Goal: Task Accomplishment & Management: Use online tool/utility

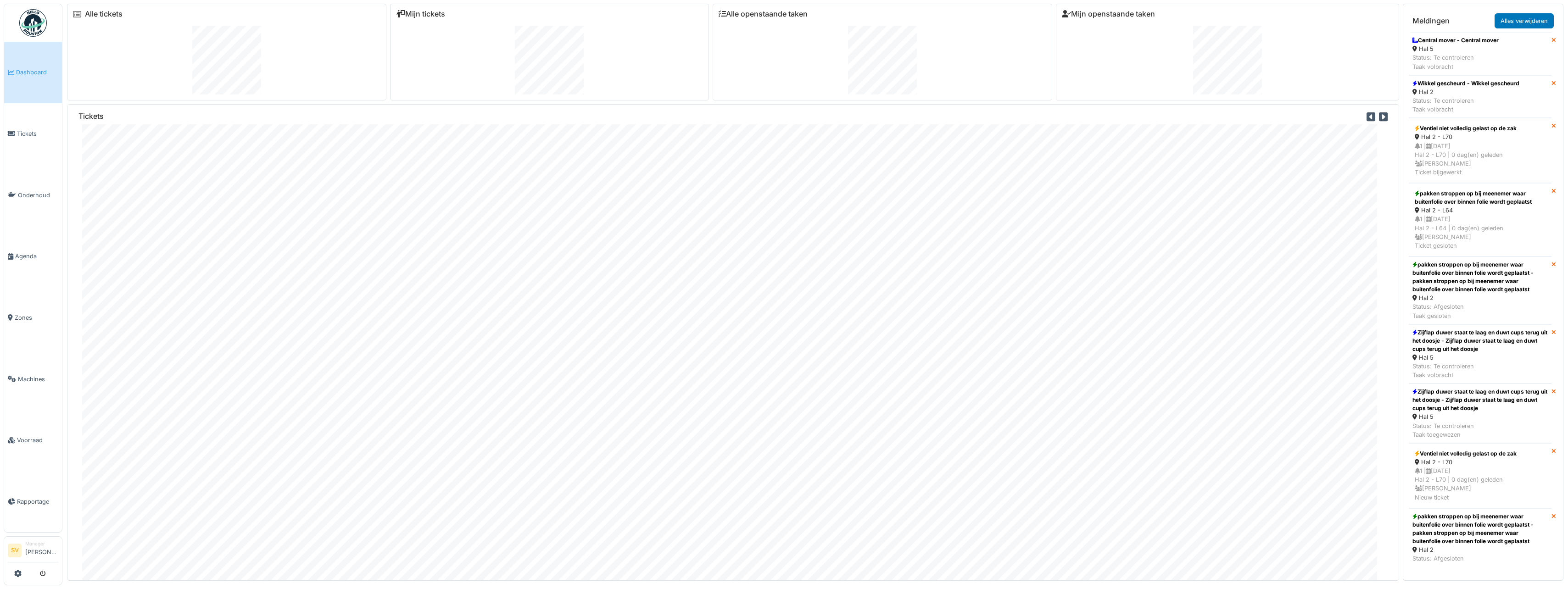
click at [33, 75] on span "Dashboard" at bounding box center [37, 72] width 42 height 9
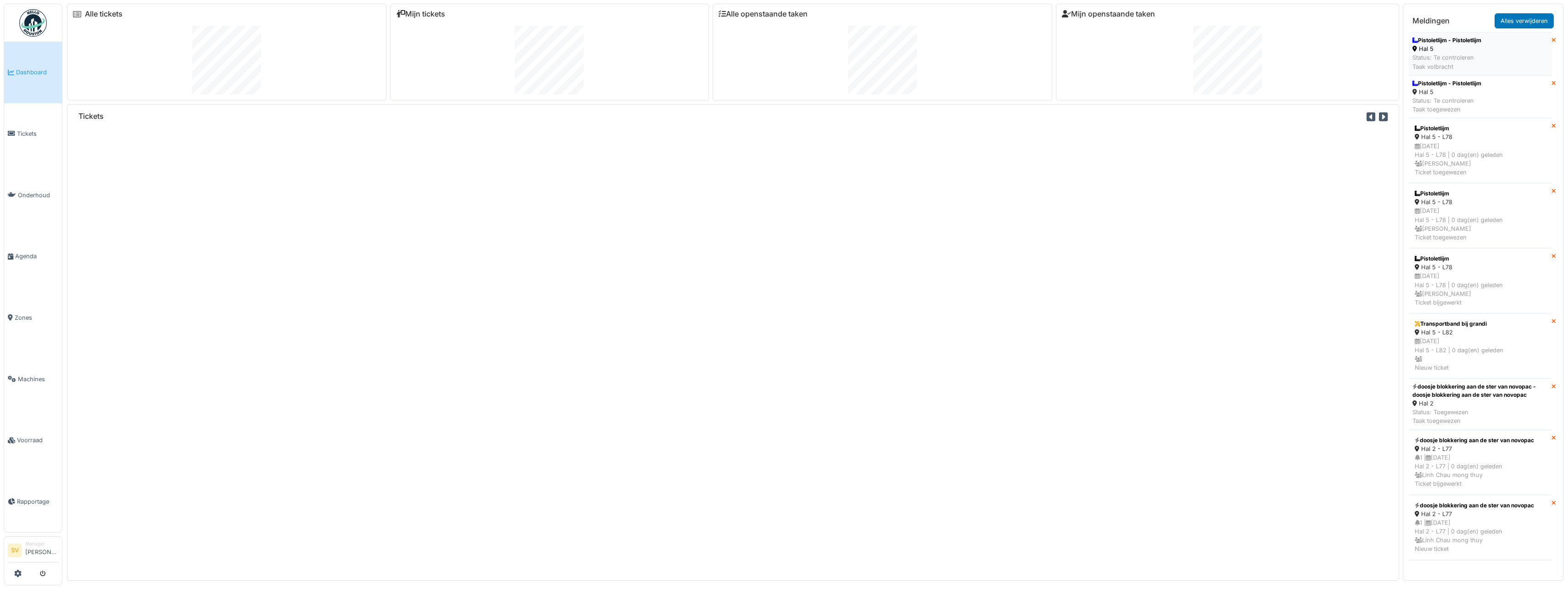
click at [1469, 49] on div "Hal 5" at bounding box center [1446, 49] width 69 height 9
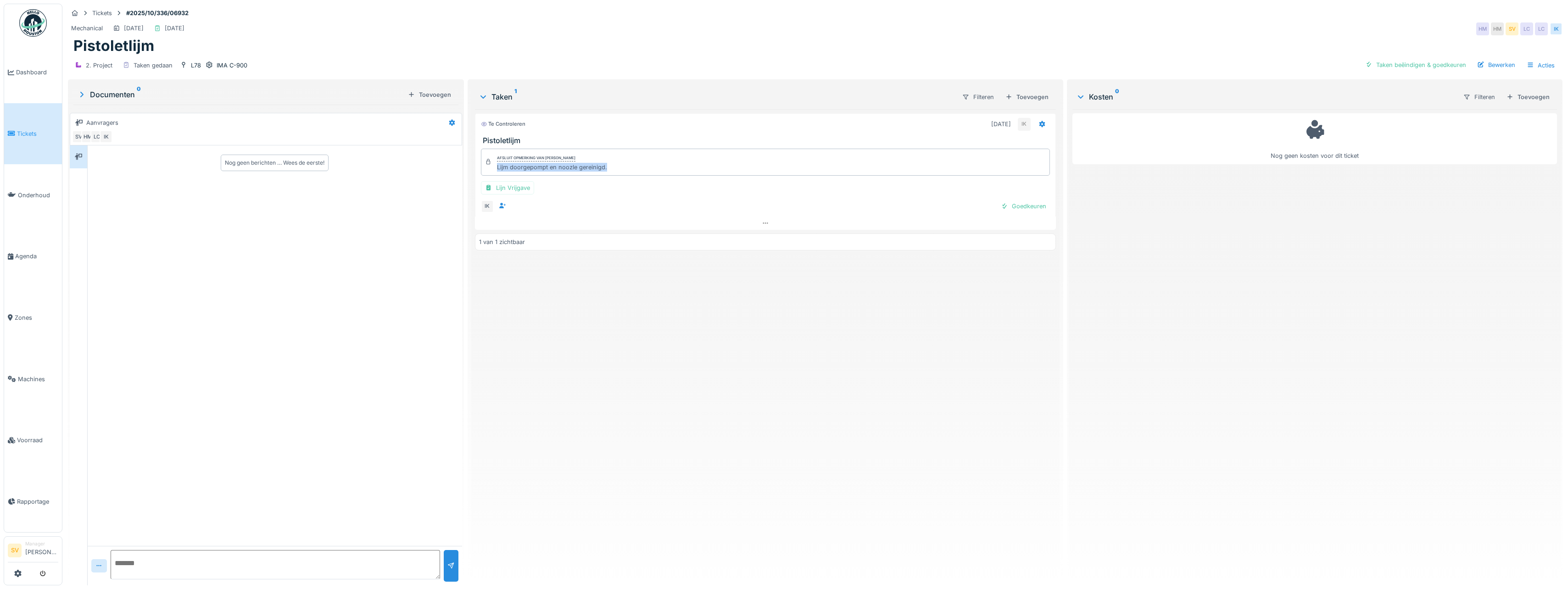
drag, startPoint x: 495, startPoint y: 168, endPoint x: 612, endPoint y: 170, distance: 117.0
click at [612, 170] on div "Afsluit opmerking van Ismail Kosar Lijm doorgepompt en noozle gereinigd." at bounding box center [765, 162] width 569 height 27
copy div "Lijm doorgepompt en noozle gereinigd."
click at [40, 68] on span "Dashboard" at bounding box center [37, 72] width 42 height 9
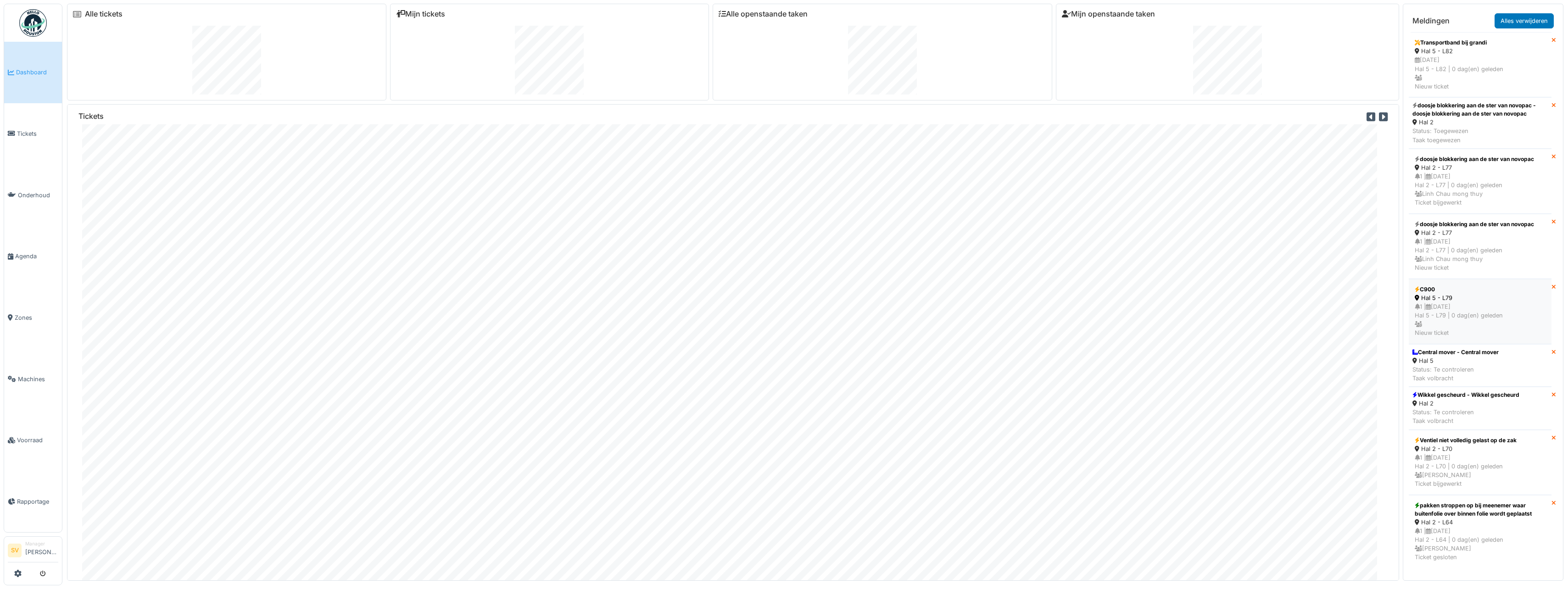
click at [1457, 315] on div "1 | 03/10/2025 Hal 5 - L79 | 0 dag(en) geleden Nieuw ticket" at bounding box center [1480, 320] width 131 height 35
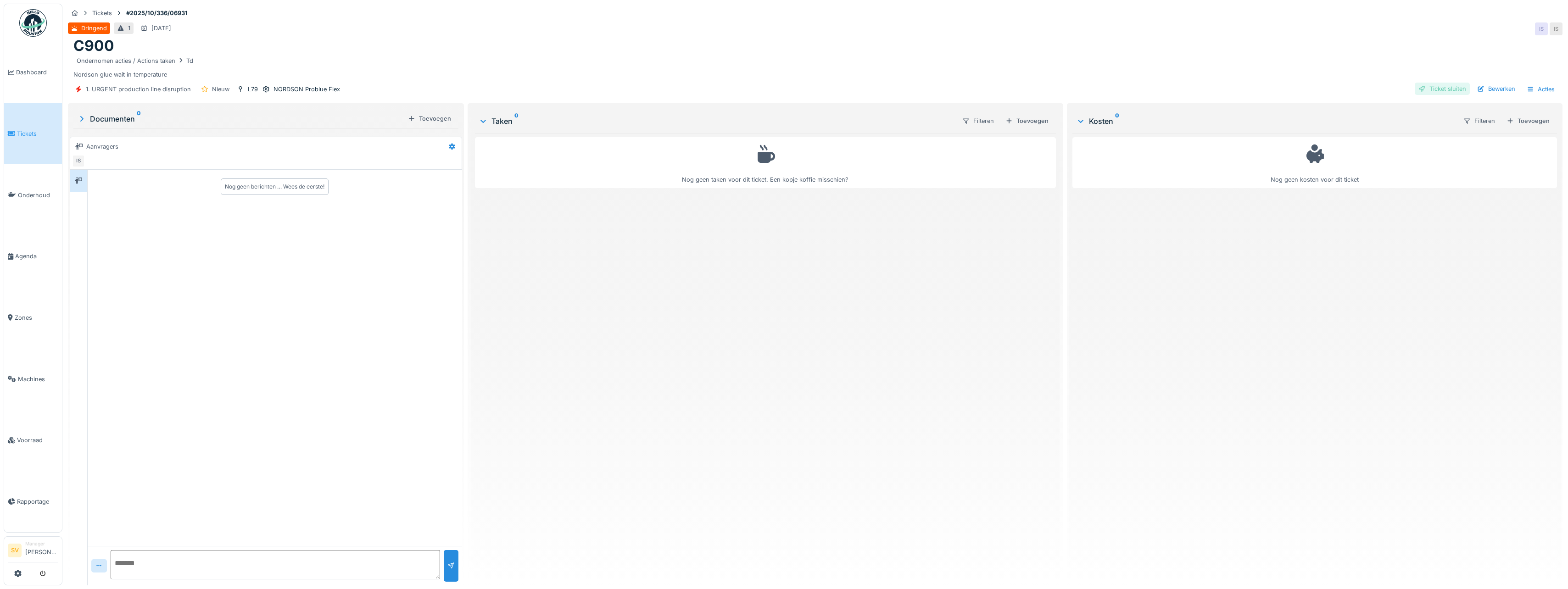
click at [1440, 86] on div "Ticket sluiten" at bounding box center [1442, 89] width 55 height 12
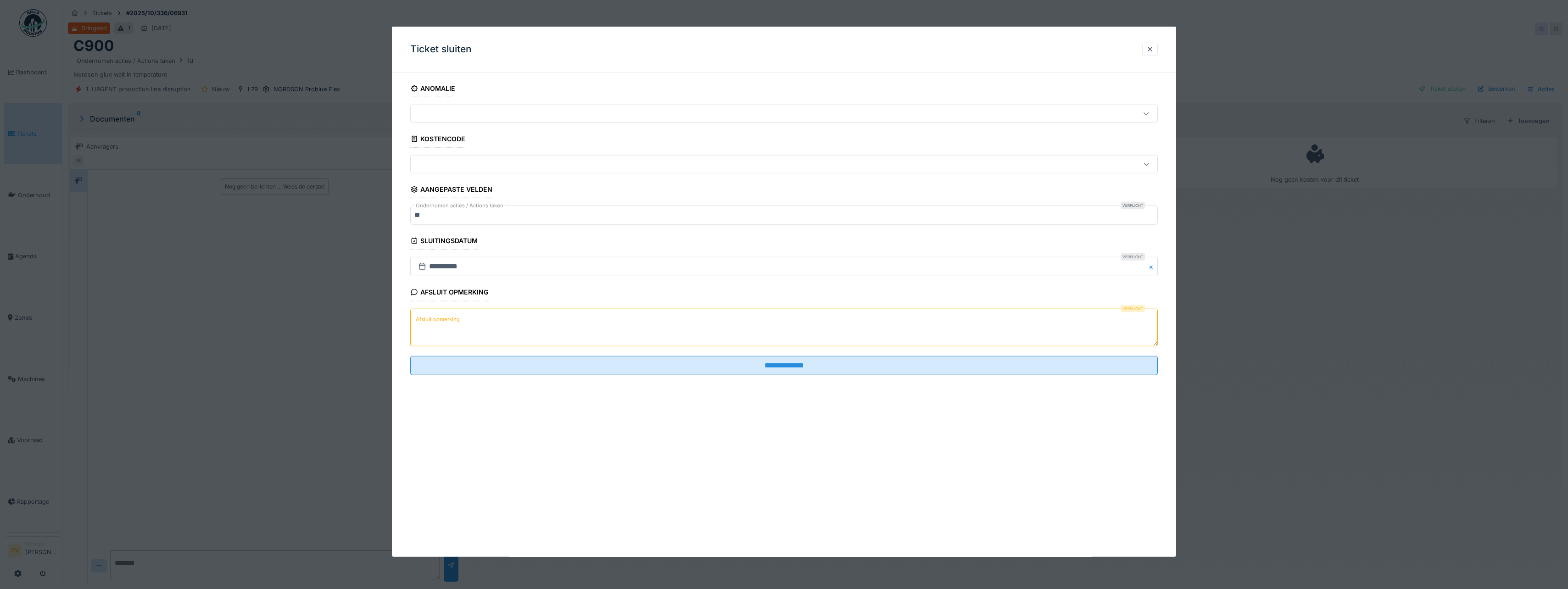
click at [447, 314] on label "Afsluit opmerking" at bounding box center [438, 319] width 47 height 12
click at [447, 314] on textarea "Afsluit opmerking" at bounding box center [784, 327] width 747 height 38
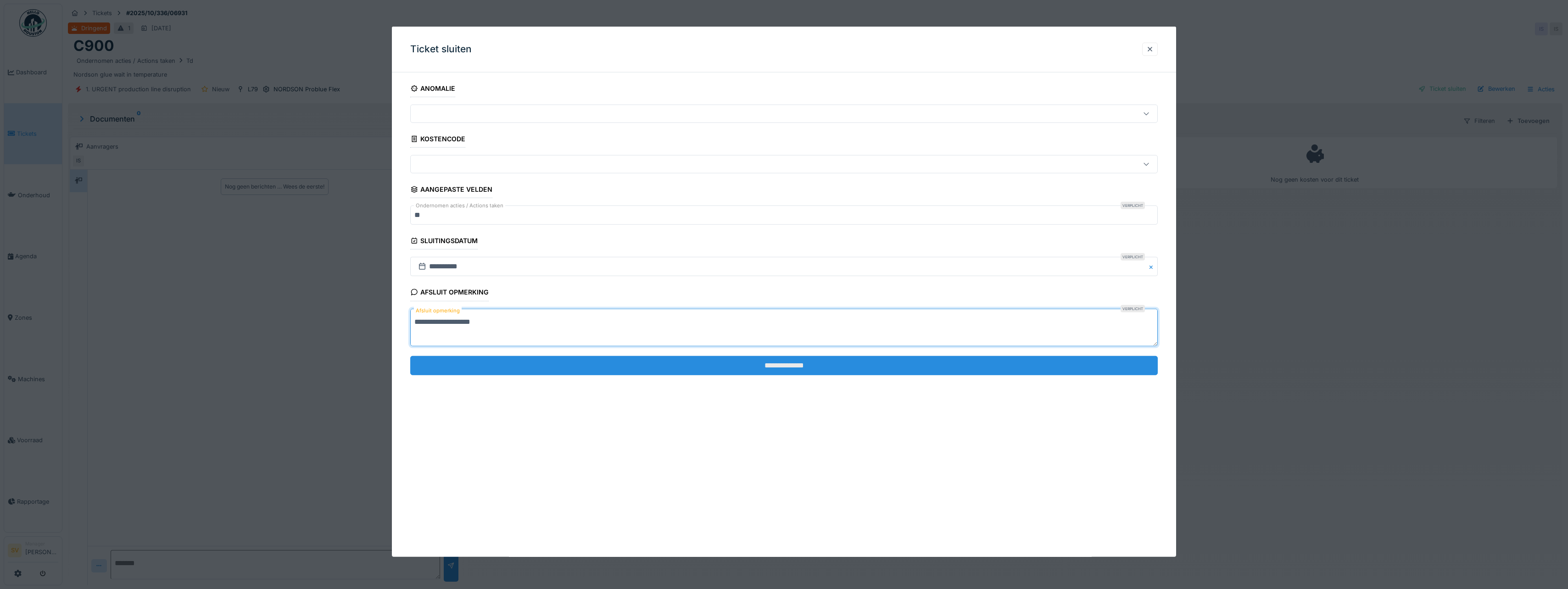
type textarea "**********"
click at [772, 364] on input "**********" at bounding box center [784, 366] width 747 height 19
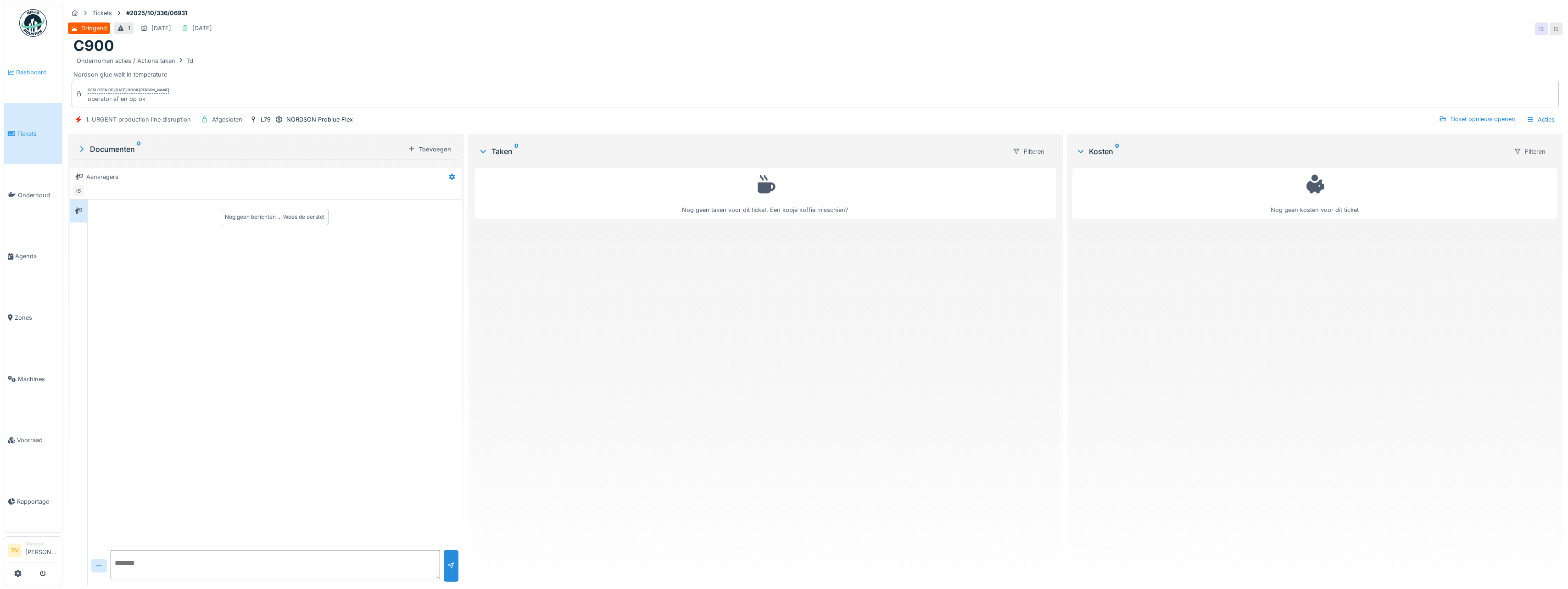
click at [28, 69] on span "Dashboard" at bounding box center [37, 72] width 42 height 9
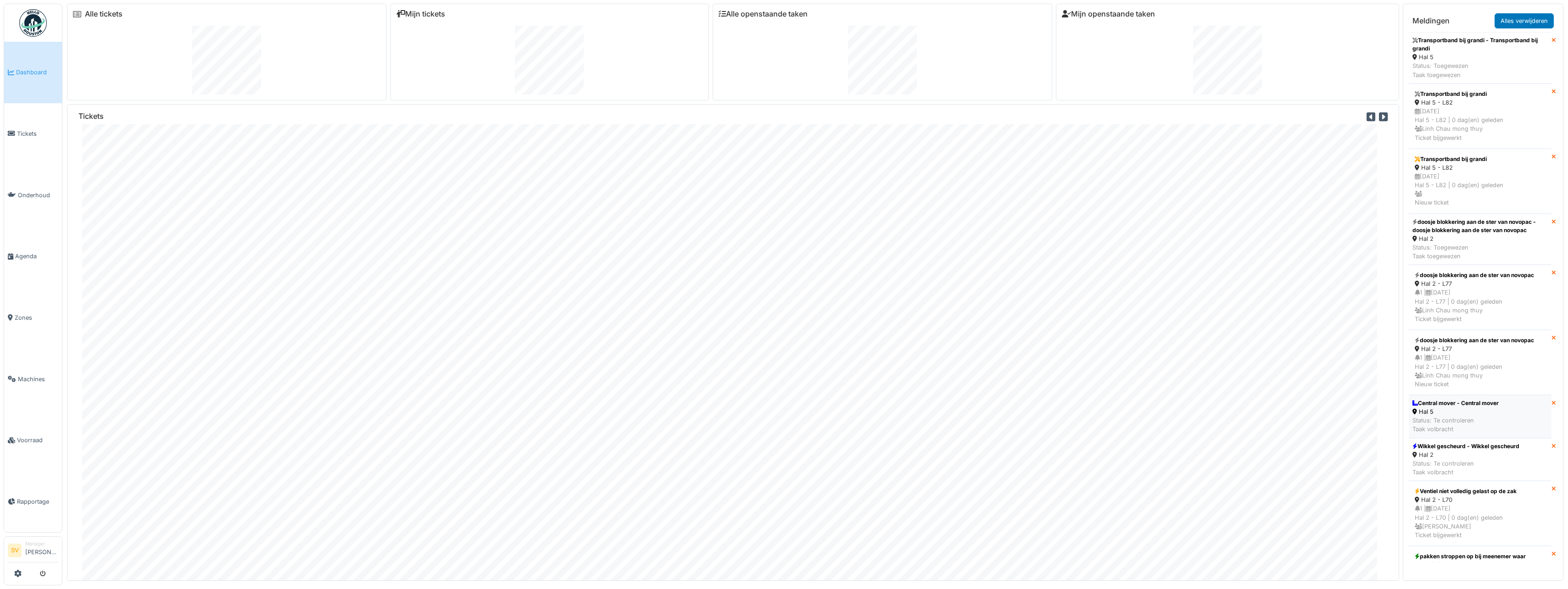
click at [1458, 418] on div "Status: Te controleren Taak volbracht" at bounding box center [1455, 425] width 86 height 18
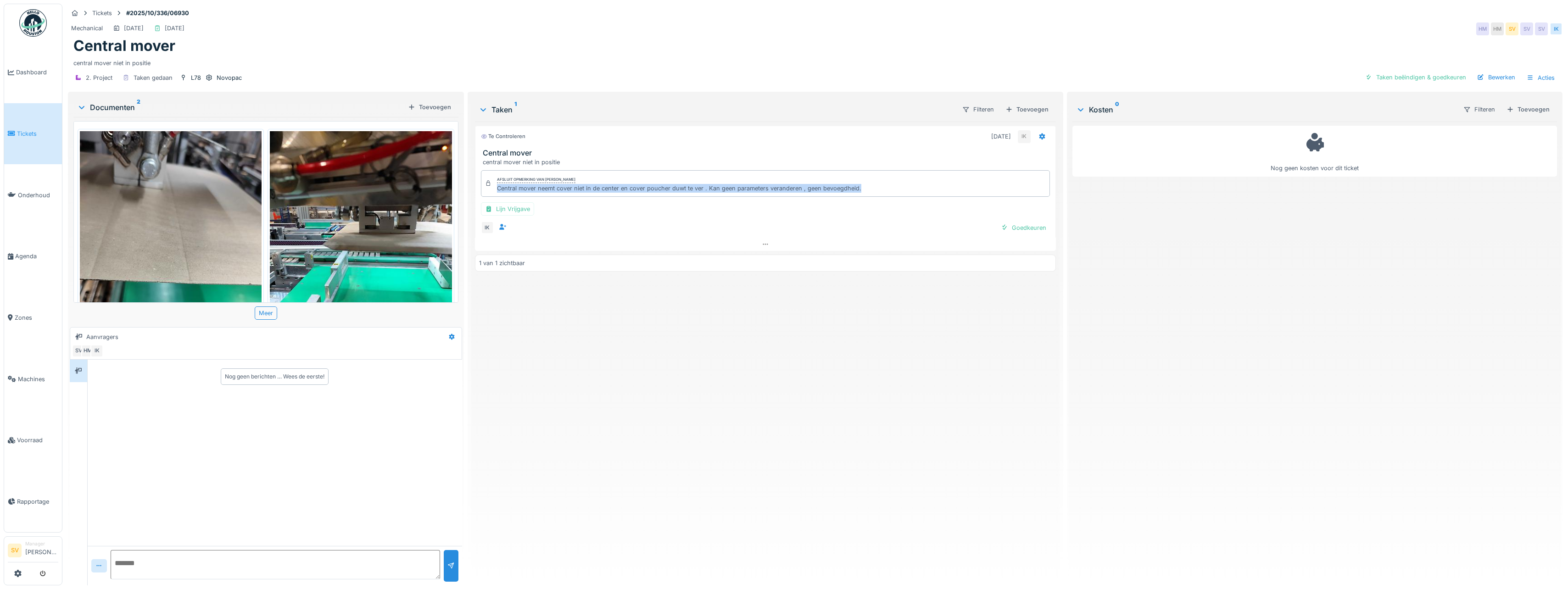
drag, startPoint x: 494, startPoint y: 187, endPoint x: 856, endPoint y: 189, distance: 362.0
click at [856, 189] on div "Afsluit opmerking van [PERSON_NAME] Central mover neemt cover niet in de center…" at bounding box center [765, 184] width 569 height 27
copy div "Central mover neemt cover niet in de center en cover poucher duwt te ver . Kan …"
click at [1490, 77] on div "Bewerken" at bounding box center [1496, 77] width 46 height 12
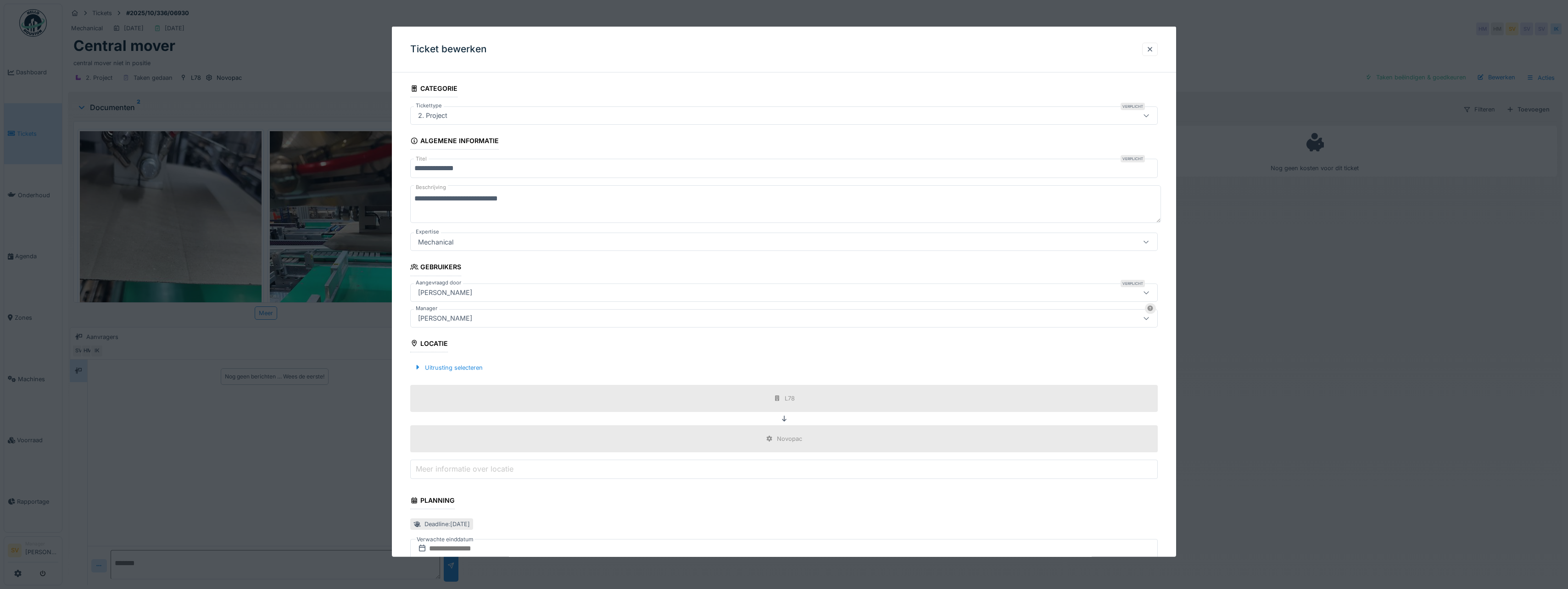
click at [511, 315] on div "[PERSON_NAME]" at bounding box center [743, 318] width 657 height 10
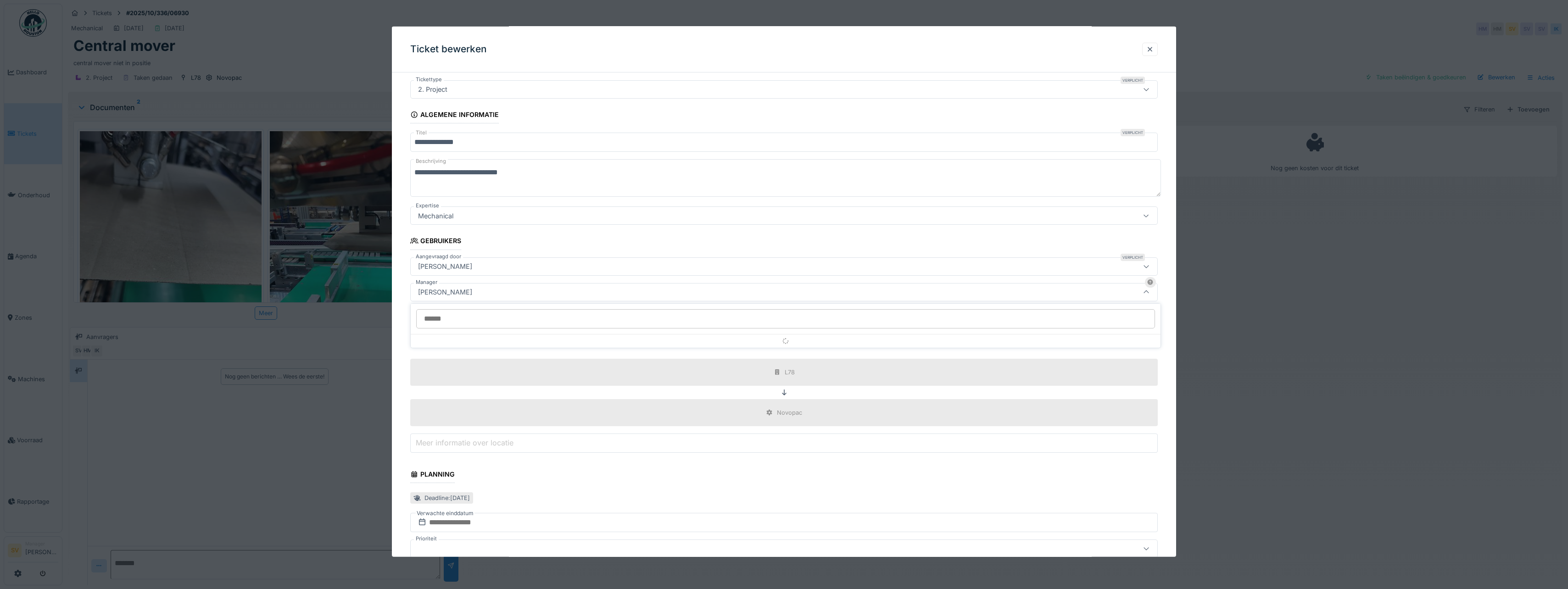
scroll to position [27, 0]
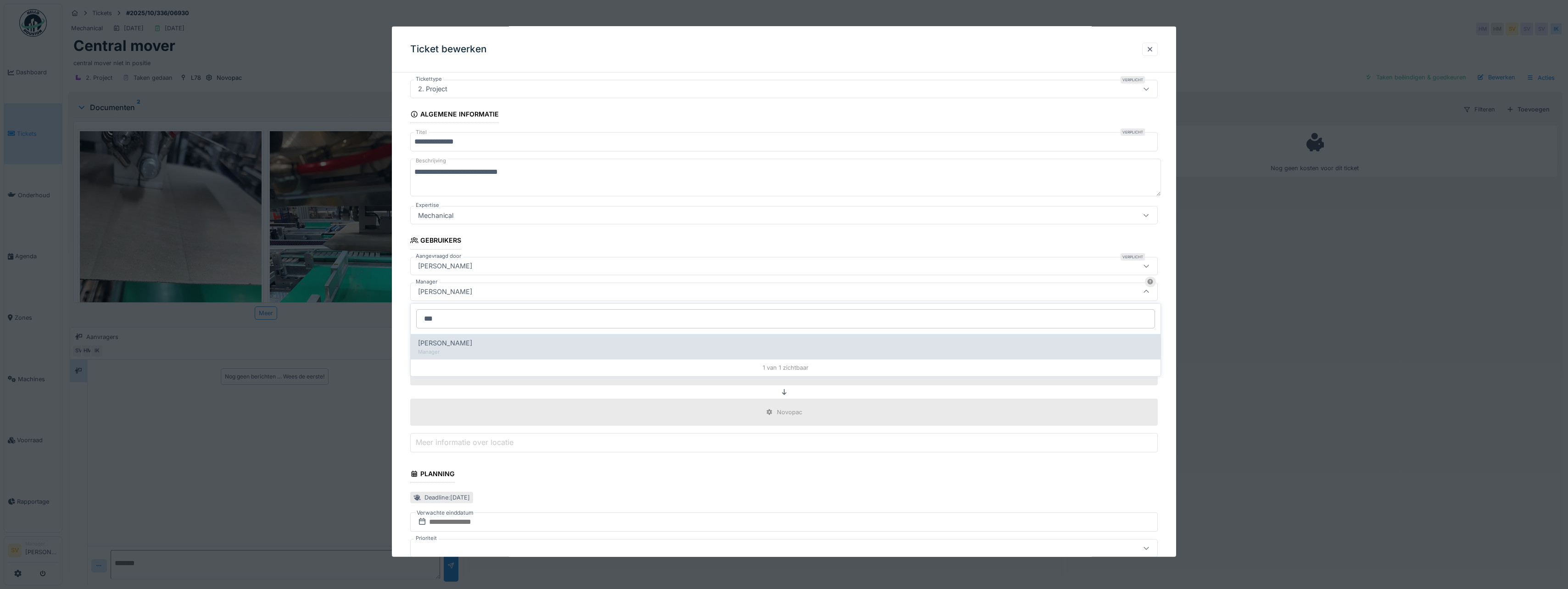
type input "***"
click at [471, 347] on div "[PERSON_NAME]" at bounding box center [786, 343] width 735 height 10
type input "****"
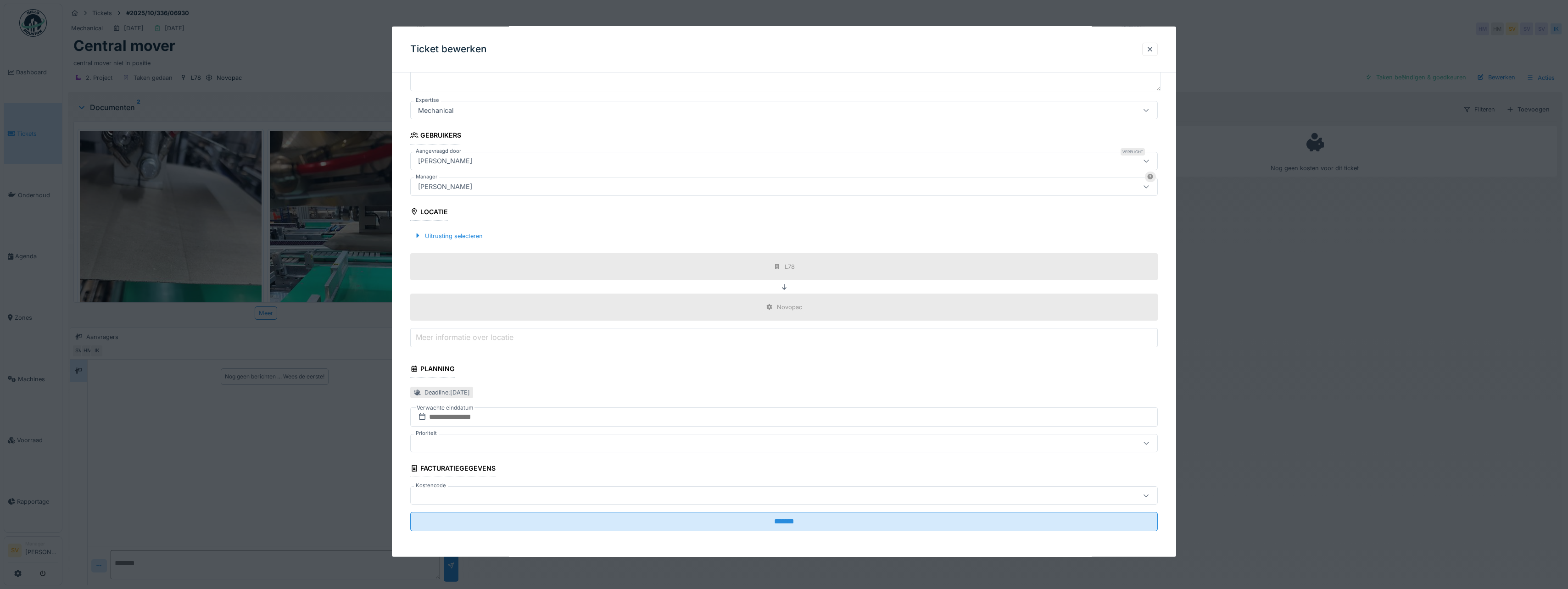
scroll to position [7, 0]
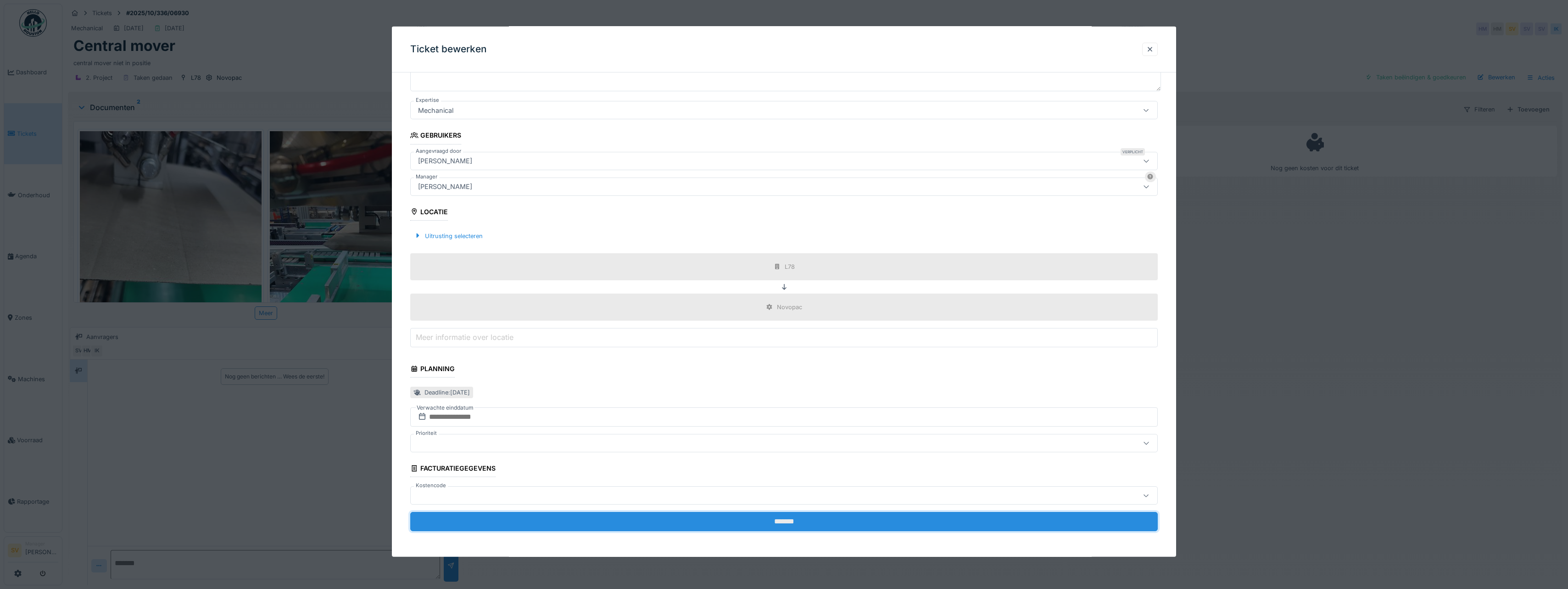
click at [782, 525] on input "*******" at bounding box center [784, 521] width 747 height 19
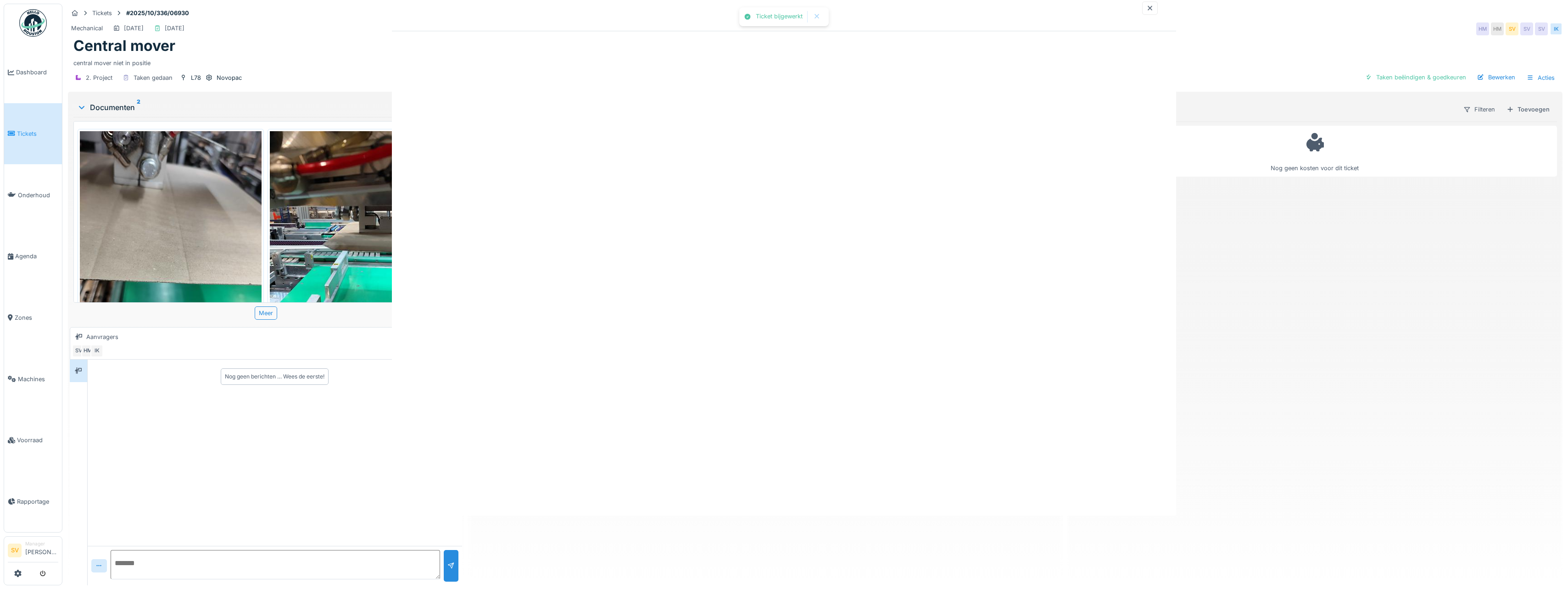
scroll to position [0, 0]
